Goal: Task Accomplishment & Management: Use online tool/utility

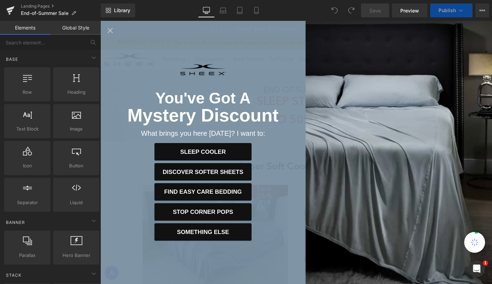
scroll to position [2034, 420]
click at [110, 32] on icon "Close popup" at bounding box center [111, 31] width 6 height 6
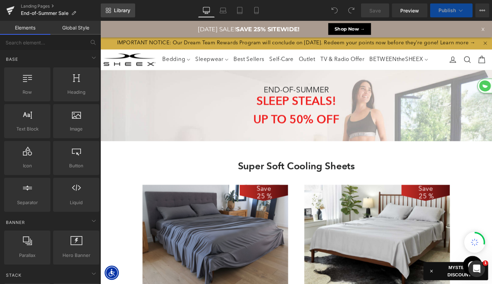
scroll to position [2573, 420]
click at [114, 10] on span "Library" at bounding box center [122, 10] width 16 height 6
select select "M"
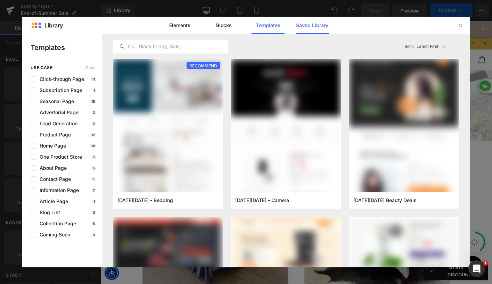
click at [0, 0] on link "Saved Library" at bounding box center [0, 0] width 0 height 0
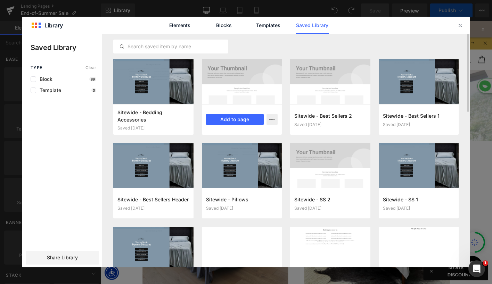
scroll to position [0, 0]
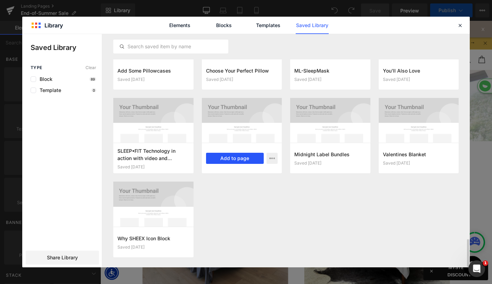
click at [240, 159] on button "Add to page" at bounding box center [235, 158] width 58 height 11
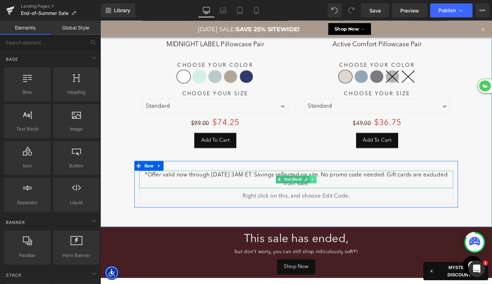
click at [331, 195] on link at bounding box center [328, 191] width 7 height 8
click at [334, 195] on link at bounding box center [332, 191] width 7 height 8
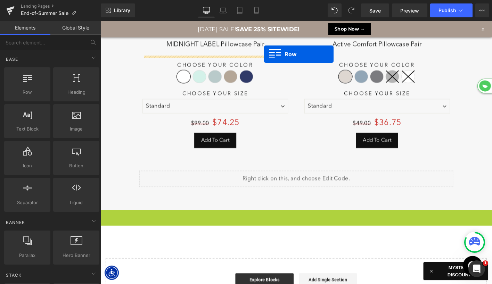
drag, startPoint x: 105, startPoint y: 232, endPoint x: 239, endPoint y: 8, distance: 261.2
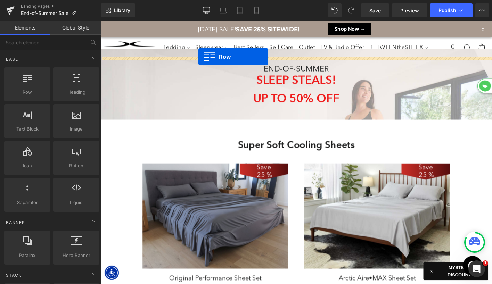
click at [206, 59] on div "Bedding Sheet Sets Sheet Separates Pillows Duvet Covers & Coverlets Comforters …" at bounding box center [317, 50] width 307 height 23
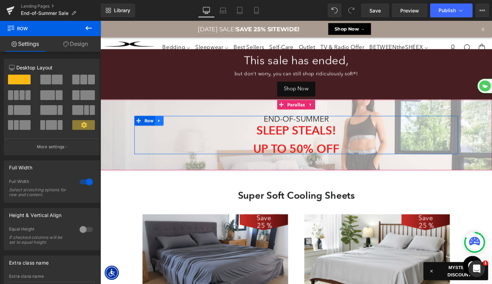
click at [163, 130] on icon at bounding box center [163, 128] width 1 height 3
click at [182, 131] on icon at bounding box center [181, 128] width 5 height 5
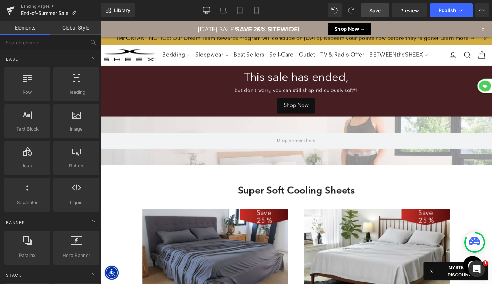
click at [372, 12] on span "Save" at bounding box center [374, 10] width 11 height 7
click at [448, 7] on button "Publish" at bounding box center [451, 10] width 42 height 14
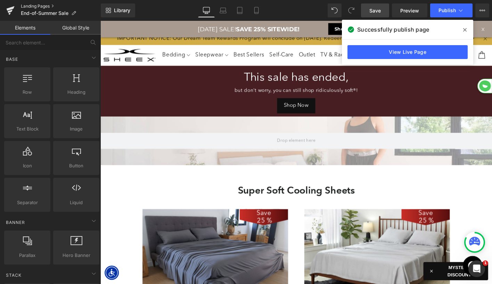
click at [33, 5] on link "Landing Pages" at bounding box center [61, 6] width 80 height 6
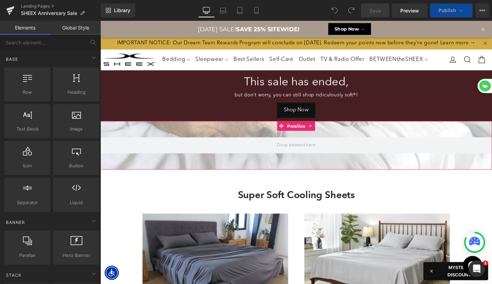
select select "XL"
select select "M"
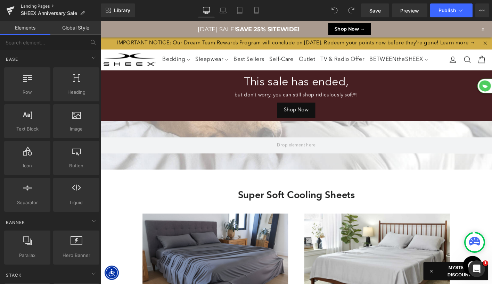
click at [50, 4] on link "Landing Pages" at bounding box center [61, 6] width 80 height 6
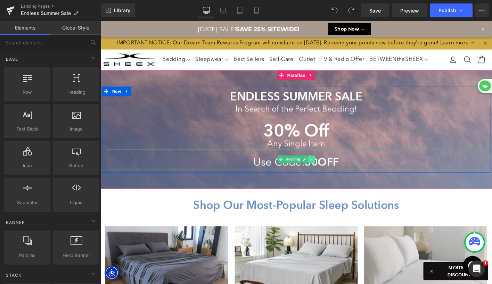
click at [328, 172] on icon at bounding box center [327, 169] width 4 height 4
click at [330, 172] on icon at bounding box center [331, 170] width 4 height 4
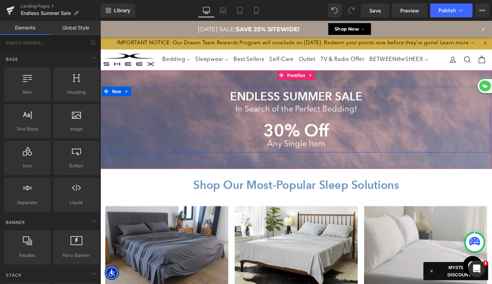
scroll to position [3, 3]
click at [263, 109] on strong "ENDLESS SUMMER SALE" at bounding box center [311, 102] width 142 height 15
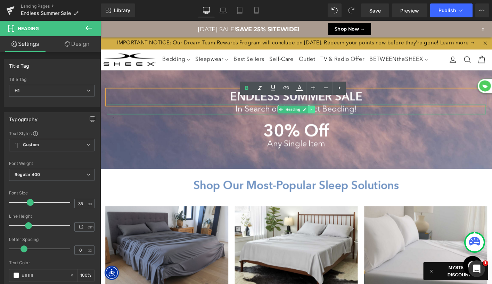
click at [326, 117] on icon at bounding box center [326, 116] width 1 height 2
click at [332, 118] on icon at bounding box center [331, 116] width 4 height 4
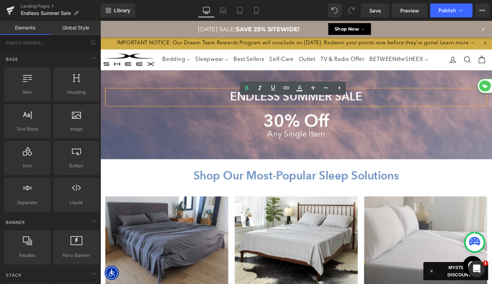
scroll to position [2367, 420]
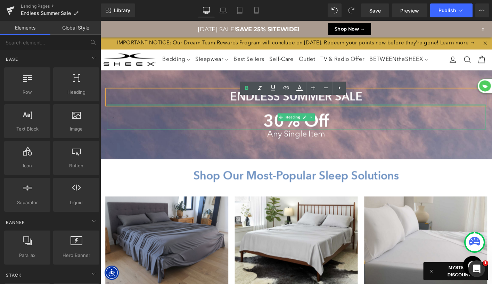
click at [329, 109] on strong "ENDLESS SUMMER SALE" at bounding box center [311, 102] width 142 height 15
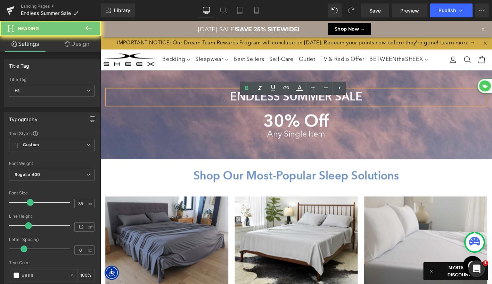
click at [329, 109] on strong "ENDLESS SUMMER SALE" at bounding box center [311, 102] width 142 height 15
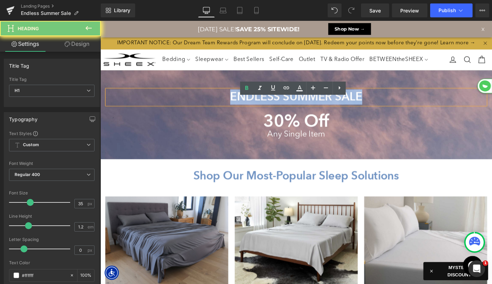
click at [329, 109] on strong "ENDLESS SUMMER SALE" at bounding box center [311, 102] width 142 height 15
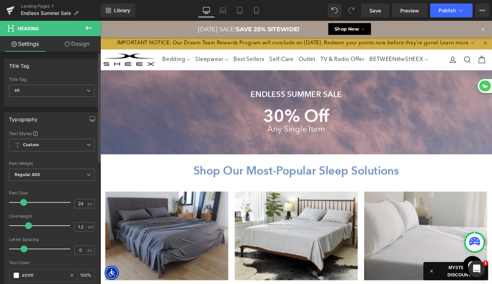
scroll to position [3, 3]
type input "25"
drag, startPoint x: 30, startPoint y: 203, endPoint x: 24, endPoint y: 203, distance: 5.6
click at [24, 203] on span at bounding box center [24, 202] width 7 height 7
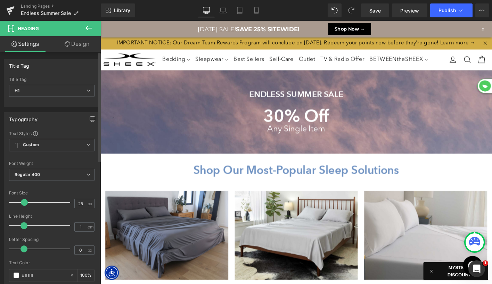
scroll to position [3, 3]
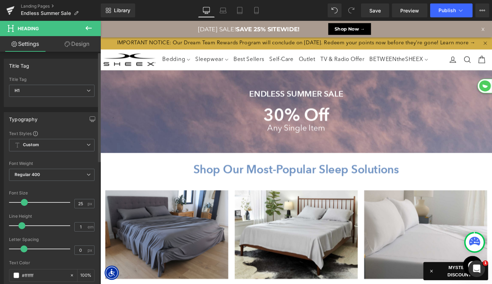
type input "0.9"
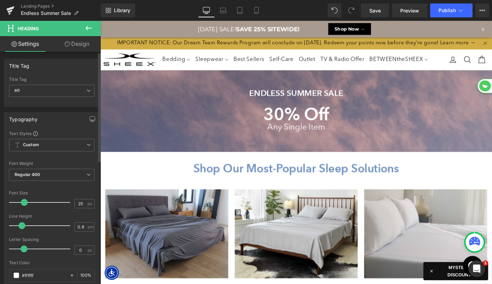
drag, startPoint x: 29, startPoint y: 228, endPoint x: 22, endPoint y: 228, distance: 6.6
click at [22, 228] on span at bounding box center [21, 225] width 7 height 7
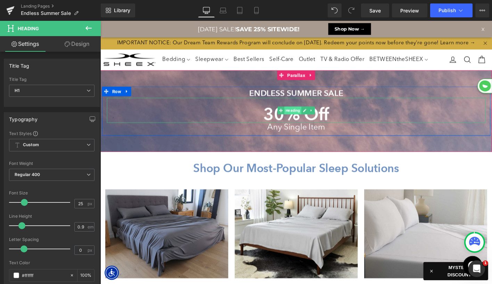
click at [304, 121] on span "Heading" at bounding box center [307, 117] width 18 height 8
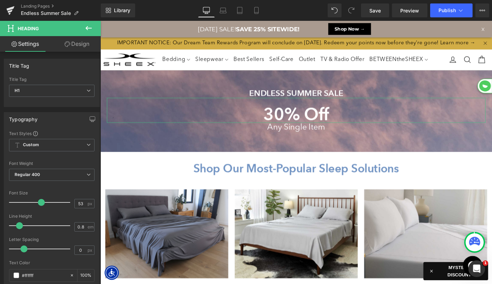
click at [76, 47] on link "Design" at bounding box center [77, 44] width 50 height 16
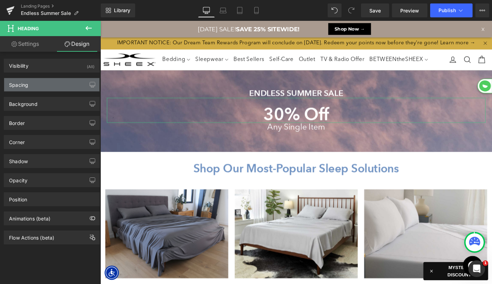
type input "0"
type input "30"
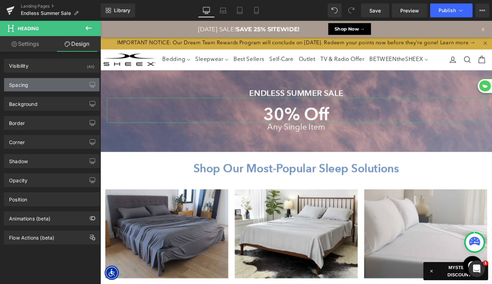
type input "0"
click at [43, 87] on div "Spacing" at bounding box center [51, 84] width 95 height 13
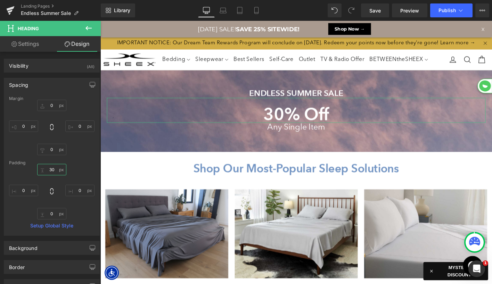
click at [49, 171] on input "30" at bounding box center [51, 169] width 29 height 11
type input "20"
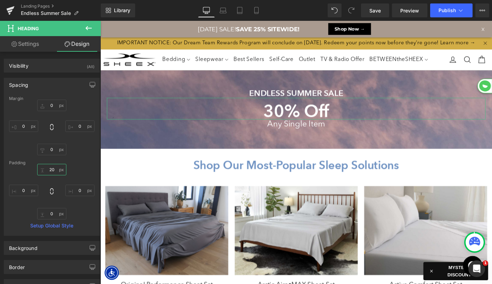
scroll to position [2356, 420]
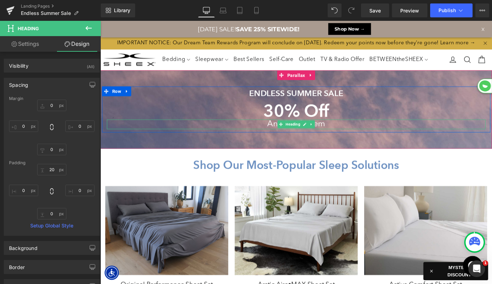
click at [279, 137] on h1 "Any Single Item" at bounding box center [310, 132] width 407 height 10
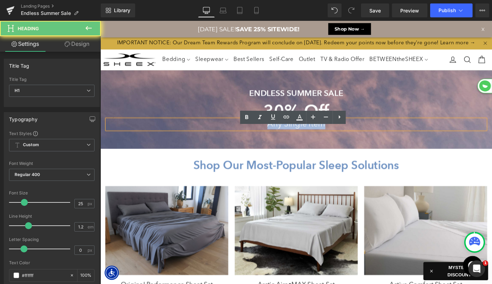
click at [279, 137] on h1 "Any Single Item" at bounding box center [310, 132] width 407 height 10
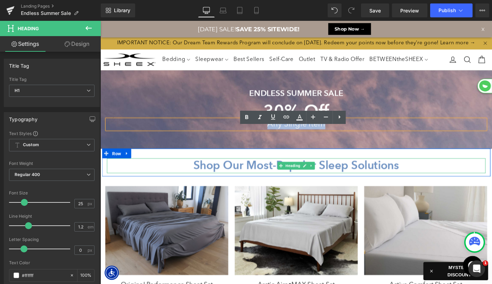
click at [299, 183] on strong "Shop Our Most-Popular Sleep Solutions" at bounding box center [310, 175] width 221 height 15
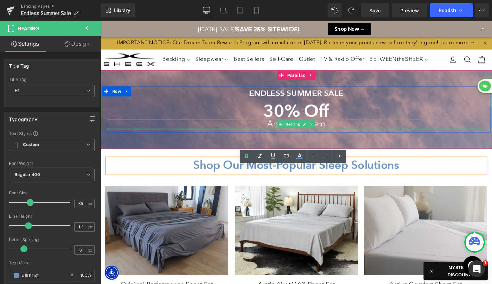
click at [284, 137] on h1 "Any Single Item" at bounding box center [310, 132] width 407 height 10
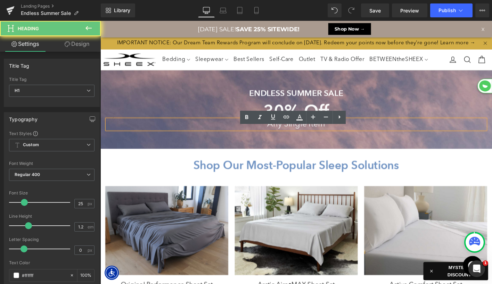
click at [284, 137] on h1 "Any Single Item" at bounding box center [310, 132] width 407 height 10
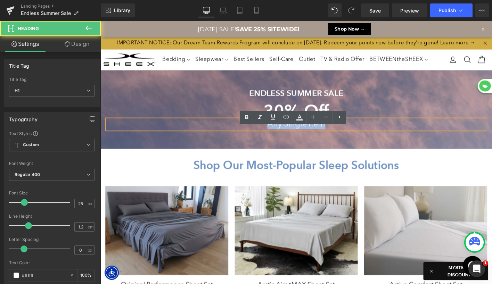
click at [284, 137] on h1 "Any Single Item" at bounding box center [310, 132] width 407 height 10
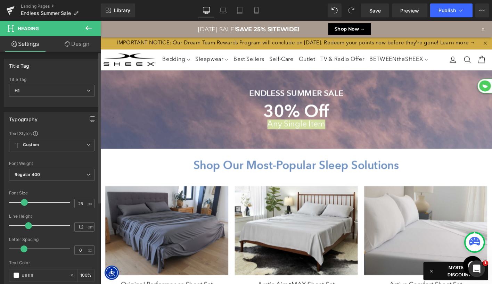
type input "1.1"
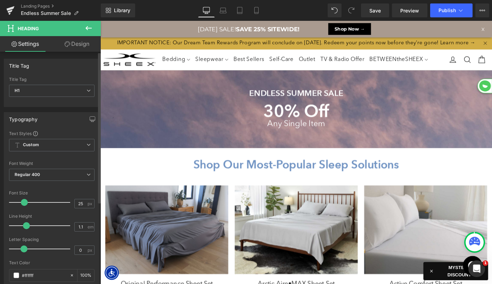
scroll to position [3, 3]
click at [25, 227] on span at bounding box center [26, 225] width 7 height 7
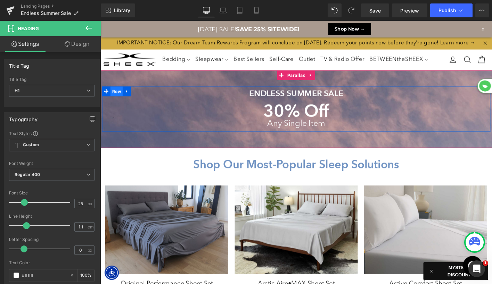
click at [121, 102] on span "Row" at bounding box center [117, 96] width 13 height 10
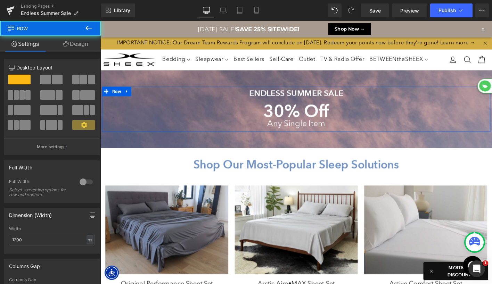
click at [78, 50] on link "Design" at bounding box center [75, 44] width 50 height 16
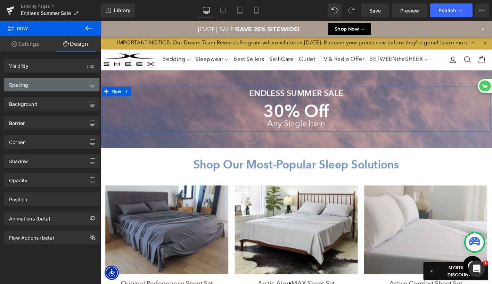
click at [49, 87] on div "Spacing" at bounding box center [51, 84] width 95 height 13
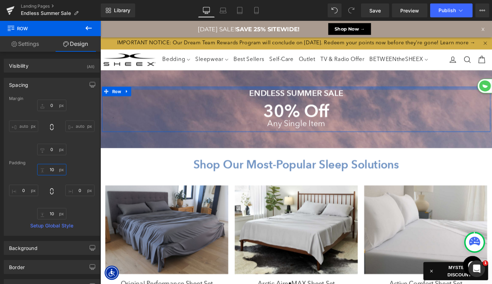
click at [50, 169] on input "10" at bounding box center [51, 169] width 29 height 11
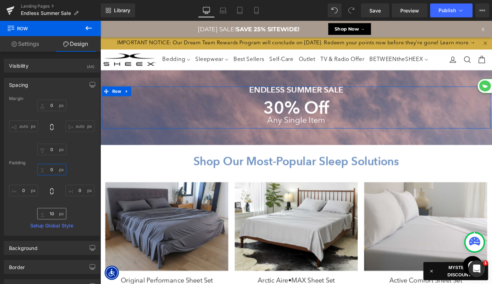
scroll to position [2352, 420]
type input "0"
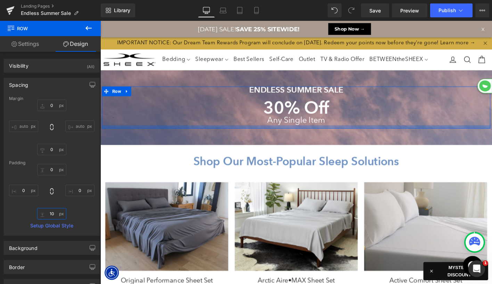
click at [51, 214] on input "10" at bounding box center [51, 213] width 29 height 11
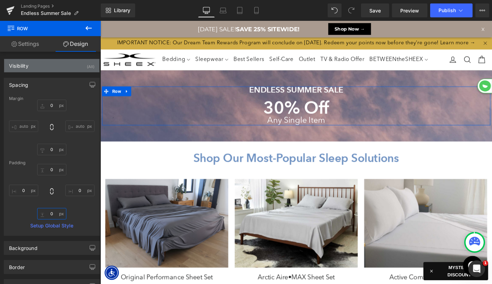
scroll to position [2348, 420]
type input "0"
click at [27, 45] on link "Settings" at bounding box center [25, 44] width 50 height 16
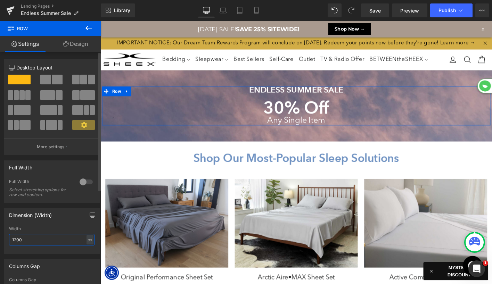
click at [39, 239] on input "1200" at bounding box center [51, 239] width 85 height 11
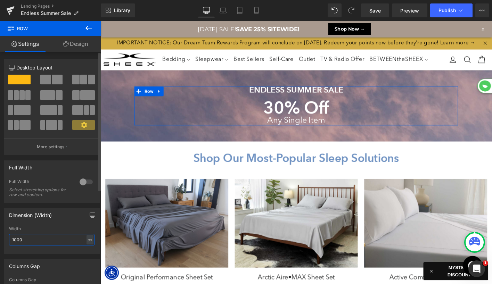
scroll to position [3, 3]
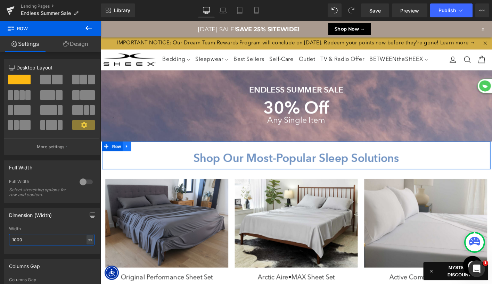
type input "1000"
click at [132, 161] on link at bounding box center [128, 155] width 9 height 10
click at [146, 158] on icon at bounding box center [147, 155] width 5 height 5
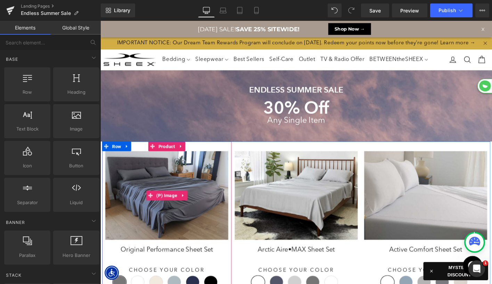
scroll to position [2319, 420]
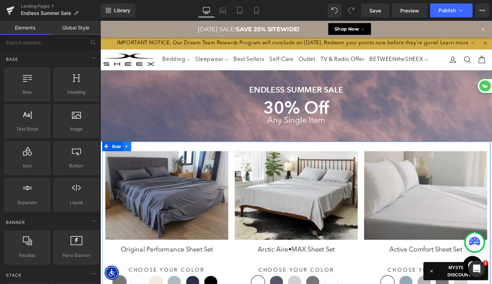
click at [130, 158] on icon at bounding box center [128, 155] width 5 height 5
click at [148, 158] on icon at bounding box center [147, 155] width 5 height 5
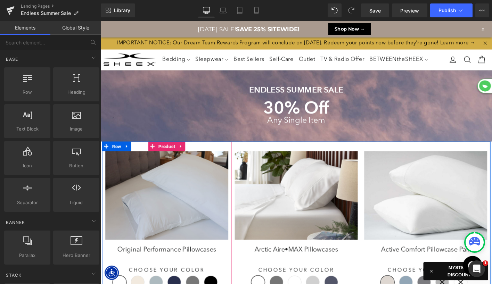
scroll to position [3, 3]
click at [131, 158] on icon at bounding box center [128, 155] width 5 height 5
click at [147, 158] on icon at bounding box center [147, 155] width 5 height 5
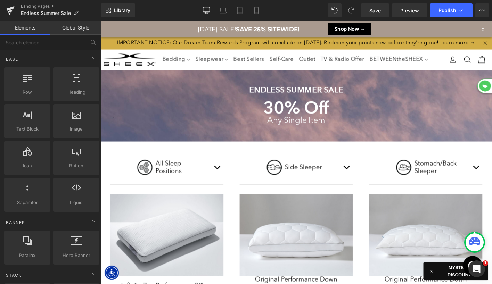
scroll to position [1716, 420]
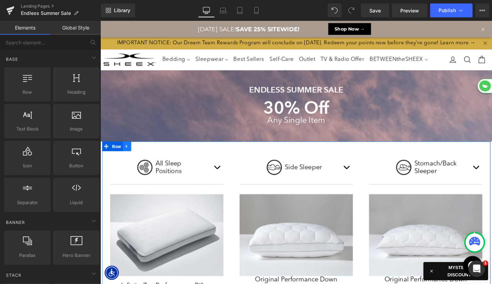
click at [129, 158] on icon at bounding box center [128, 155] width 5 height 5
click at [148, 158] on icon at bounding box center [147, 155] width 5 height 5
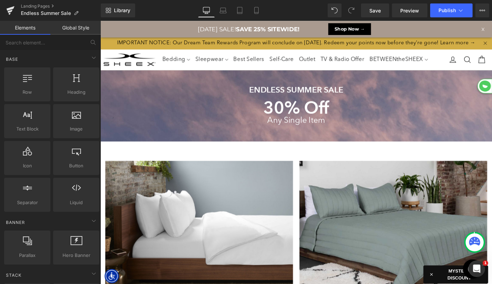
scroll to position [3, 3]
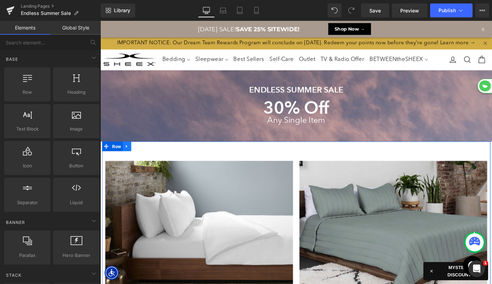
click at [131, 161] on link at bounding box center [128, 155] width 9 height 10
click at [149, 158] on icon at bounding box center [147, 155] width 5 height 5
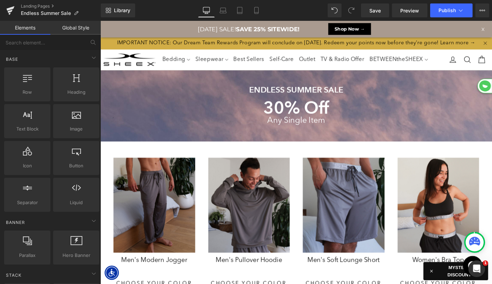
scroll to position [3, 3]
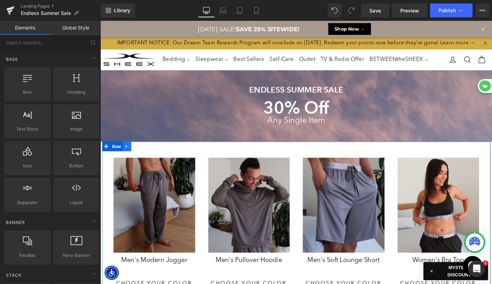
click at [128, 158] on icon at bounding box center [128, 155] width 5 height 5
click at [148, 158] on icon at bounding box center [147, 155] width 5 height 5
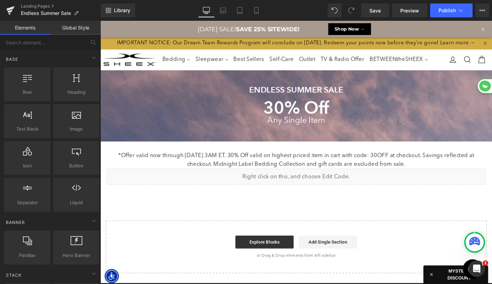
scroll to position [499, 420]
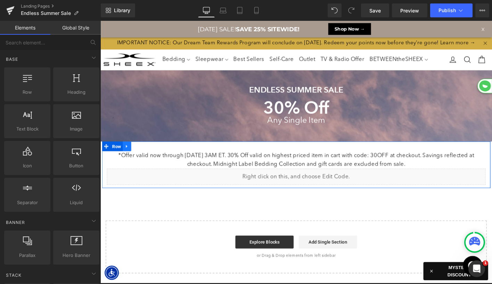
click at [129, 158] on icon at bounding box center [128, 155] width 5 height 5
click at [148, 158] on icon at bounding box center [147, 155] width 5 height 5
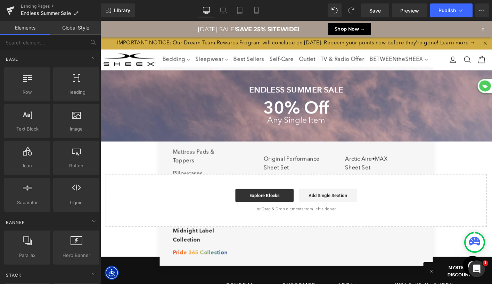
scroll to position [3, 3]
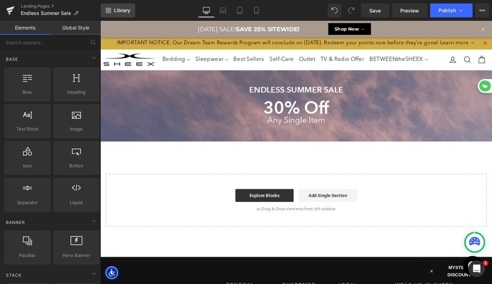
click at [119, 17] on link "Library" at bounding box center [118, 10] width 34 height 14
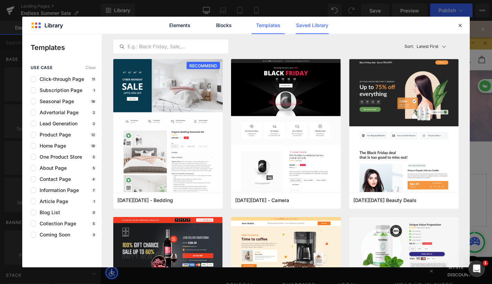
click at [315, 22] on link "Saved Library" at bounding box center [312, 25] width 33 height 17
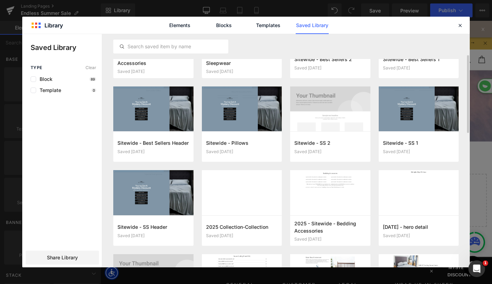
scroll to position [59, 0]
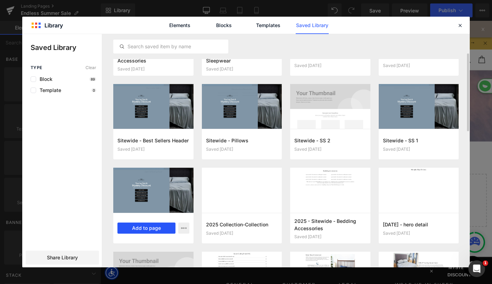
click at [154, 227] on button "Add to page" at bounding box center [146, 228] width 58 height 11
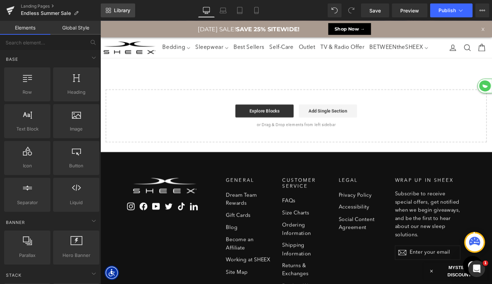
scroll to position [463, 420]
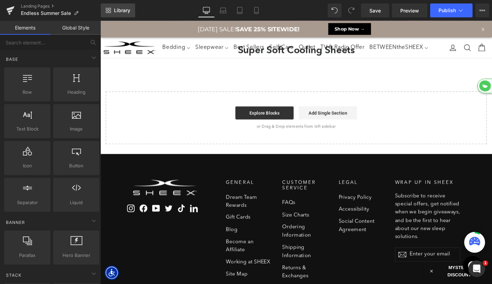
click at [124, 10] on span "Library" at bounding box center [122, 10] width 16 height 6
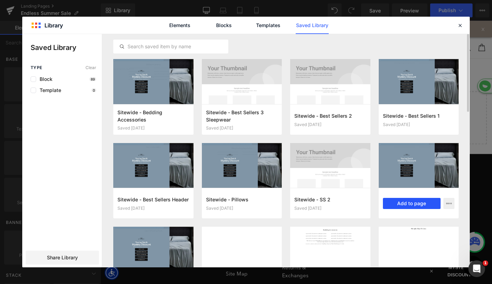
click at [412, 205] on button "Add to page" at bounding box center [412, 203] width 58 height 11
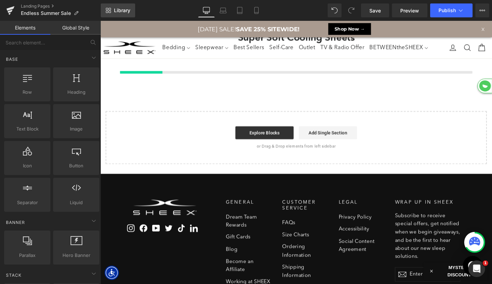
scroll to position [0, 0]
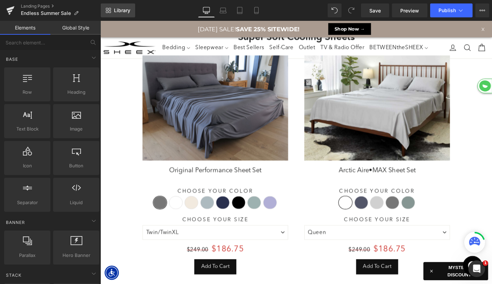
click at [121, 11] on span "Library" at bounding box center [122, 10] width 16 height 6
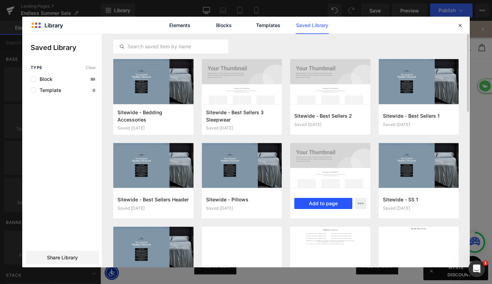
drag, startPoint x: 310, startPoint y: 201, endPoint x: 224, endPoint y: 193, distance: 85.5
click at [310, 201] on button "Add to page" at bounding box center [323, 203] width 58 height 11
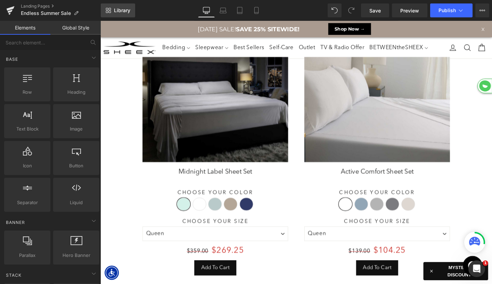
click at [120, 8] on span "Library" at bounding box center [122, 10] width 16 height 6
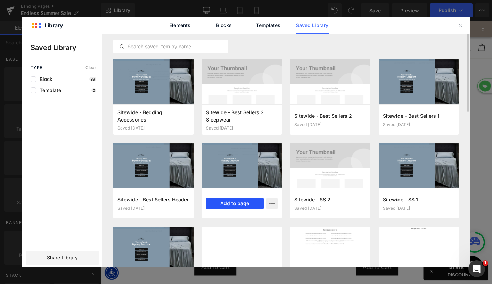
click at [224, 205] on button "Add to page" at bounding box center [235, 203] width 58 height 11
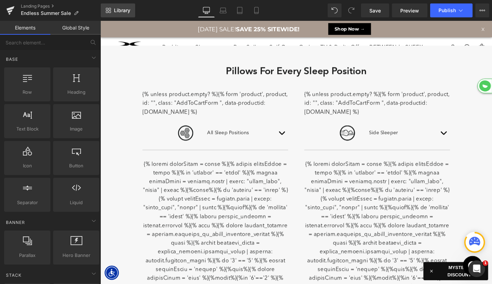
click at [121, 9] on span "Library" at bounding box center [122, 10] width 16 height 6
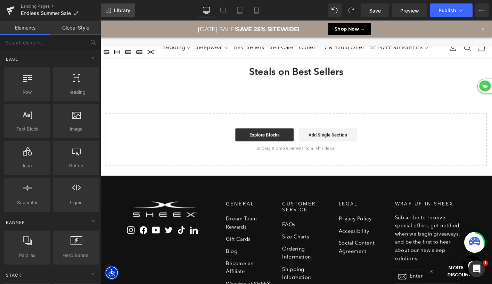
click at [118, 10] on span "Library" at bounding box center [122, 10] width 16 height 6
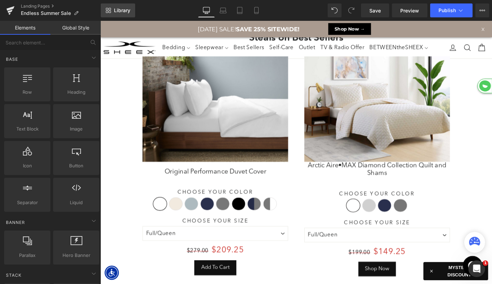
click at [120, 11] on span "Library" at bounding box center [122, 10] width 16 height 6
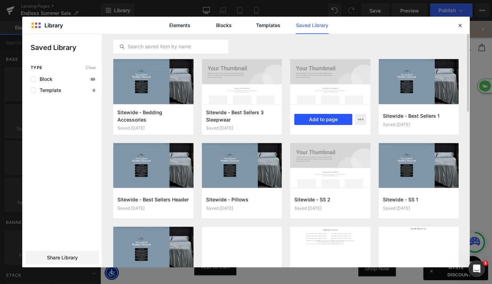
click at [0, 0] on button "Add to page" at bounding box center [0, 0] width 0 height 0
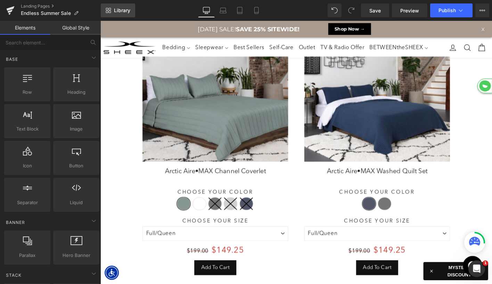
click at [115, 11] on span "Library" at bounding box center [122, 10] width 16 height 6
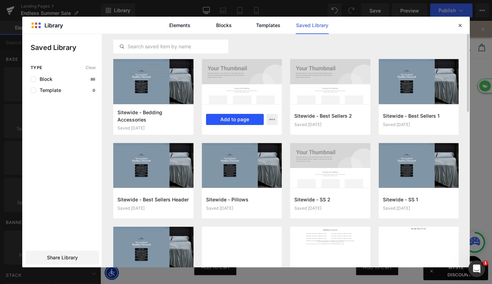
click at [237, 122] on button "Add to page" at bounding box center [235, 119] width 58 height 11
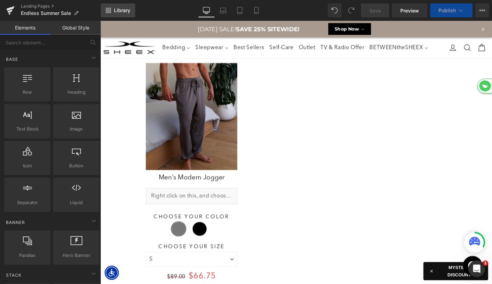
select select "XL"
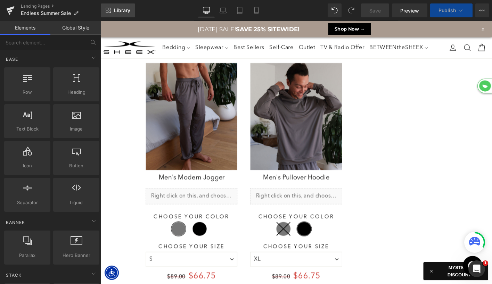
click at [120, 11] on span "Library" at bounding box center [122, 10] width 16 height 6
select select "M"
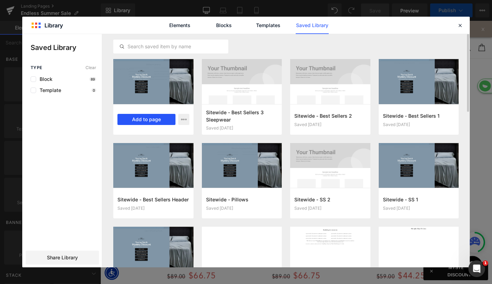
click at [157, 121] on button "Add to page" at bounding box center [146, 119] width 58 height 11
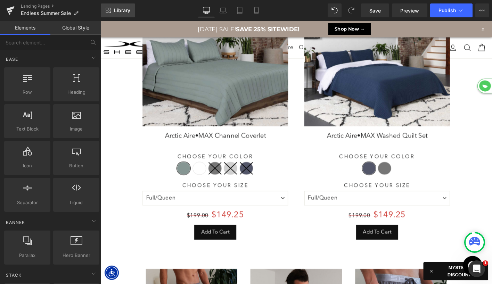
click at [120, 10] on span "Library" at bounding box center [122, 10] width 16 height 6
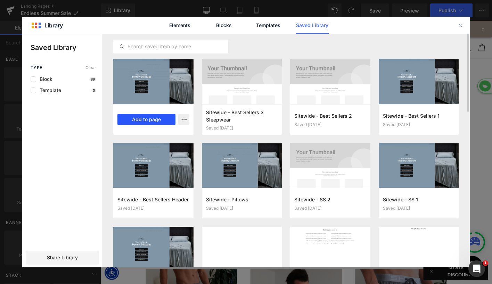
drag, startPoint x: 55, startPoint y: 104, endPoint x: 151, endPoint y: 118, distance: 97.6
click at [151, 118] on button "Add to page" at bounding box center [146, 119] width 58 height 11
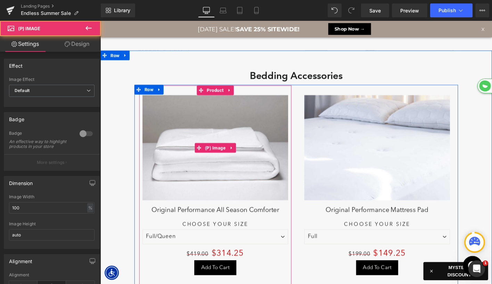
click at [205, 11] on p "*Offer valid now through [DATE] 3AM ET. 30% off valid on highest priced item in…" at bounding box center [310, 1] width 337 height 19
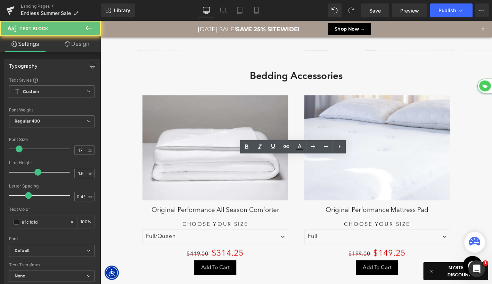
click at [217, 11] on p "*Offer valid now through [DATE] 3AM ET. 30% off valid on highest priced item in…" at bounding box center [310, 1] width 337 height 19
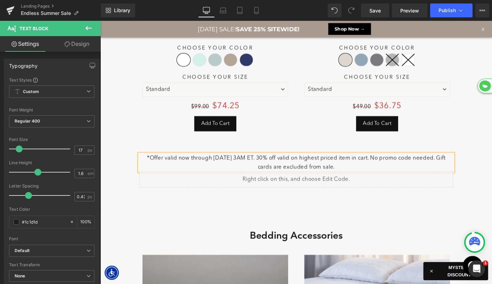
click at [228, 172] on p "*Offer valid now through [DATE] 3AM ET. 30% off valid on highest priced item in…" at bounding box center [310, 173] width 337 height 19
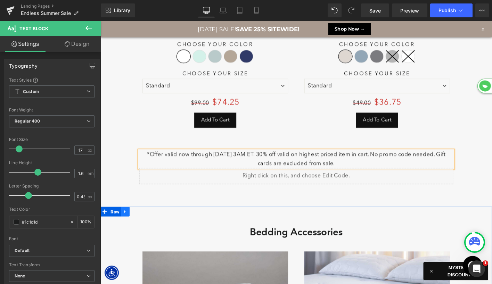
click at [128, 229] on icon at bounding box center [127, 225] width 5 height 5
click at [145, 229] on icon at bounding box center [145, 225] width 5 height 5
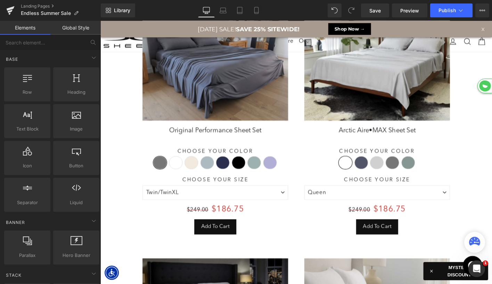
scroll to position [3, 3]
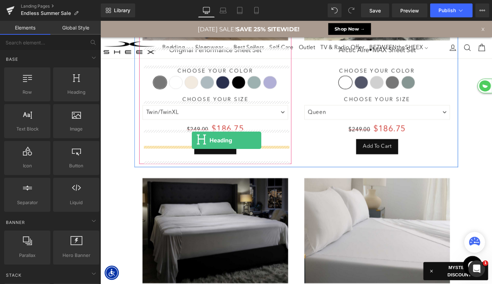
drag, startPoint x: 122, startPoint y: 107, endPoint x: 198, endPoint y: 153, distance: 89.1
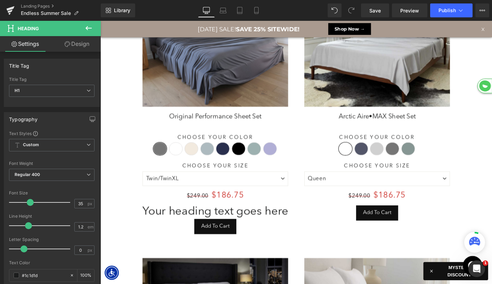
scroll to position [196, 0]
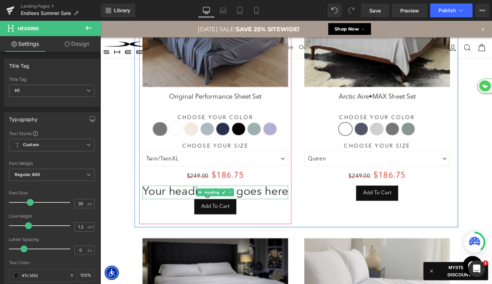
click at [189, 212] on h1 "Your heading text goes here" at bounding box center [224, 205] width 156 height 15
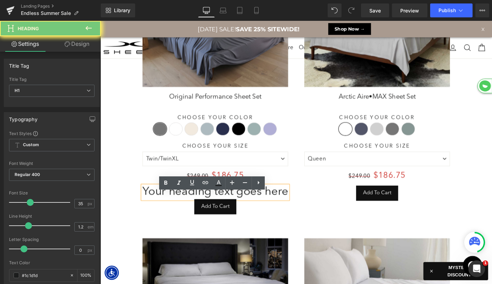
click at [189, 212] on h1 "Your heading text goes here" at bounding box center [224, 205] width 156 height 15
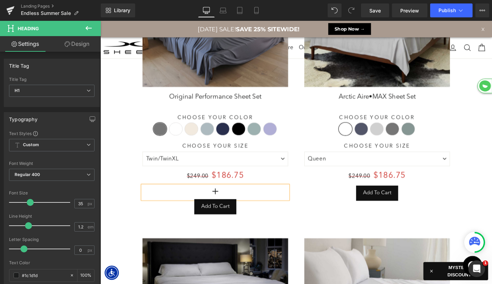
scroll to position [4004, 420]
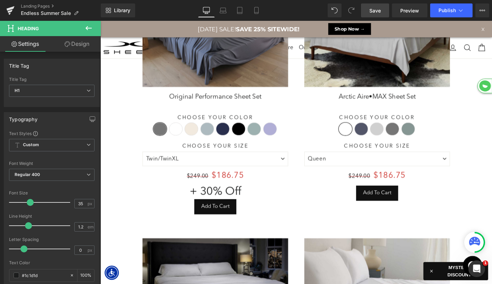
click at [378, 13] on span "Save" at bounding box center [374, 10] width 11 height 7
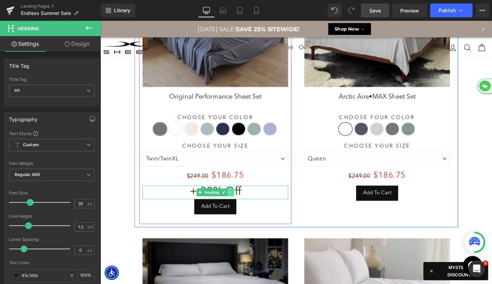
click at [238, 207] on icon at bounding box center [240, 205] width 4 height 4
click at [243, 207] on icon at bounding box center [244, 205] width 4 height 4
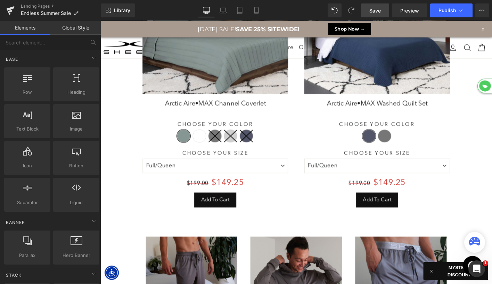
scroll to position [1740, 0]
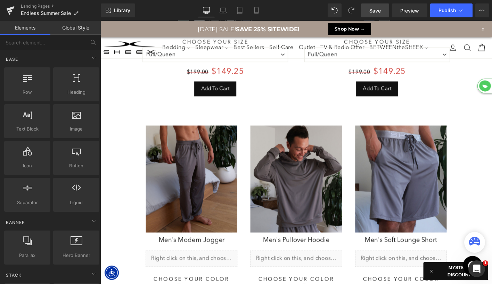
click at [373, 9] on span "Save" at bounding box center [374, 10] width 11 height 7
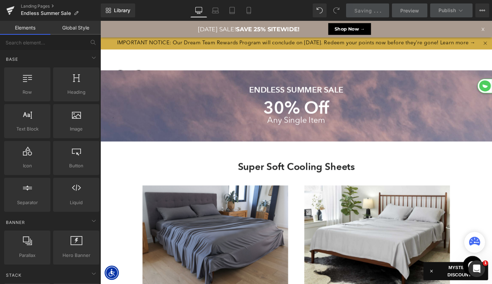
scroll to position [4013, 420]
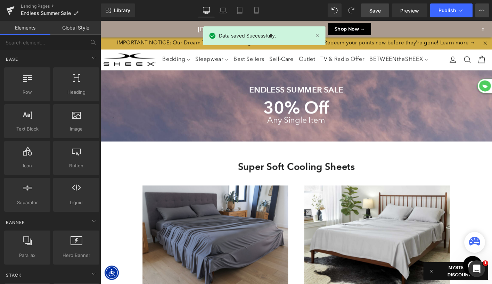
click at [481, 12] on icon at bounding box center [482, 11] width 6 height 6
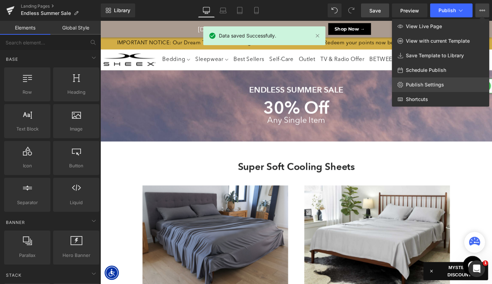
click at [429, 83] on span "Publish Settings" at bounding box center [425, 85] width 38 height 6
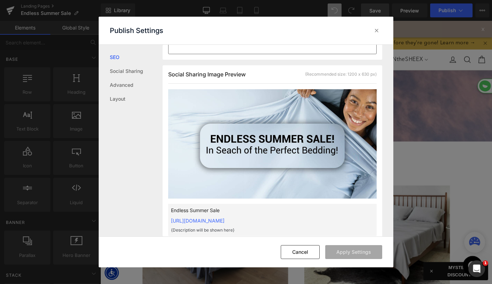
scroll to position [158, 0]
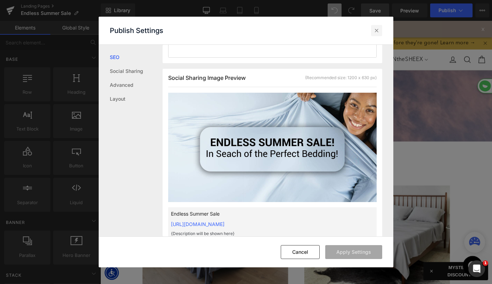
click at [377, 32] on icon at bounding box center [376, 30] width 7 height 7
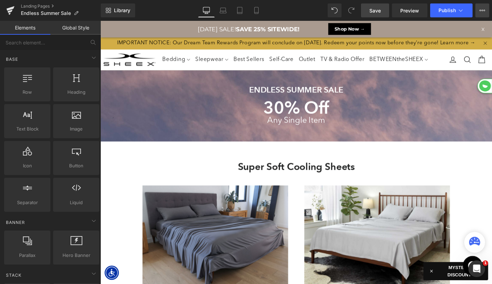
click at [478, 10] on button "View Live Page View with current Template Save Template to Library Schedule Pub…" at bounding box center [482, 10] width 14 height 14
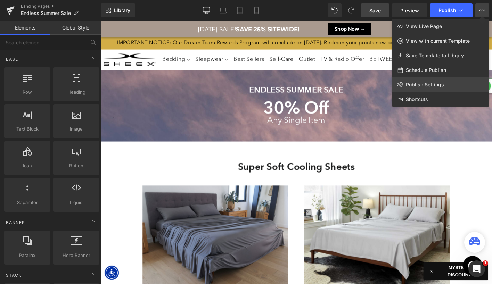
click at [421, 85] on span "Publish Settings" at bounding box center [425, 85] width 38 height 6
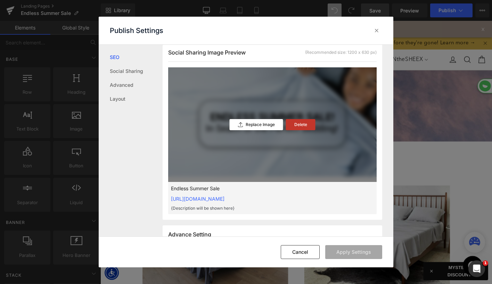
scroll to position [165, 0]
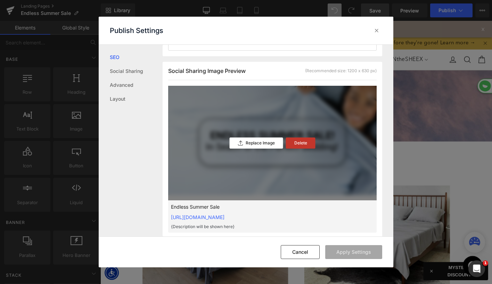
click at [310, 138] on div "Delete" at bounding box center [301, 143] width 30 height 11
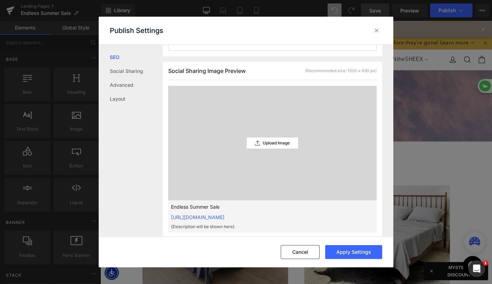
click at [277, 137] on div "Upload Image" at bounding box center [272, 143] width 51 height 115
click at [0, 0] on div "Upload Image" at bounding box center [0, 0] width 0 height 0
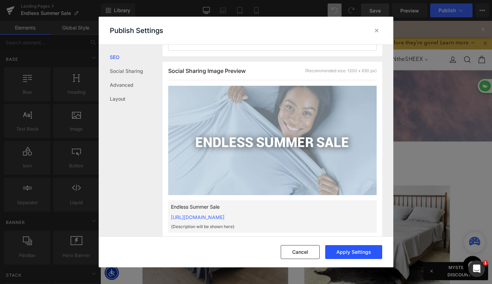
click at [345, 252] on button "Apply Settings" at bounding box center [353, 252] width 57 height 14
click at [375, 30] on icon at bounding box center [376, 30] width 7 height 7
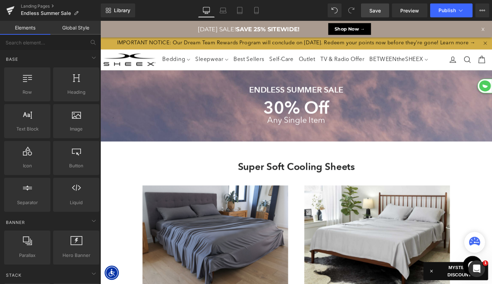
click at [372, 10] on span "Save" at bounding box center [374, 10] width 11 height 7
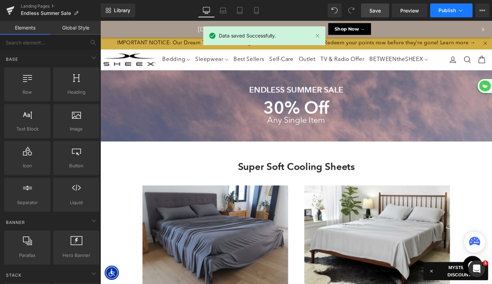
click at [445, 9] on span "Publish" at bounding box center [446, 11] width 17 height 6
